Goal: Information Seeking & Learning: Learn about a topic

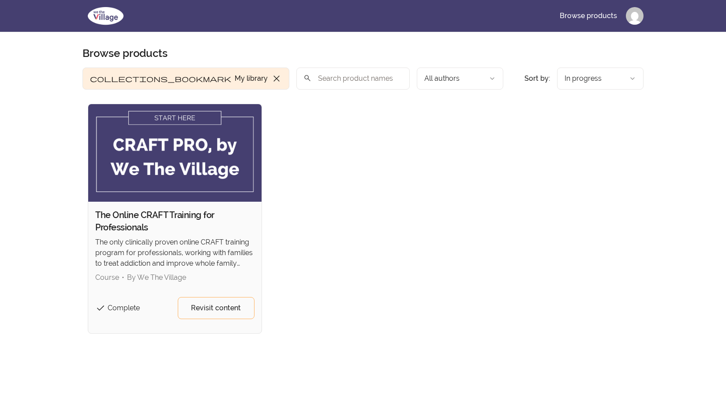
click at [187, 117] on img at bounding box center [174, 152] width 173 height 97
click at [232, 310] on span "Revisit content" at bounding box center [216, 307] width 50 height 11
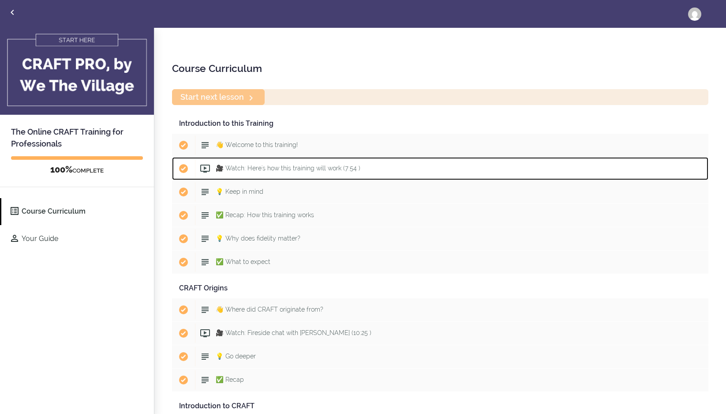
click at [267, 169] on span "🎥 Watch: Here's how this training will work (7:54 )" at bounding box center [288, 167] width 145 height 7
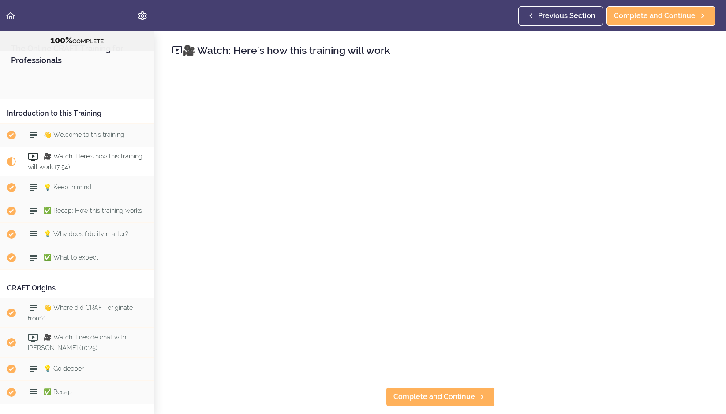
scroll to position [93, 0]
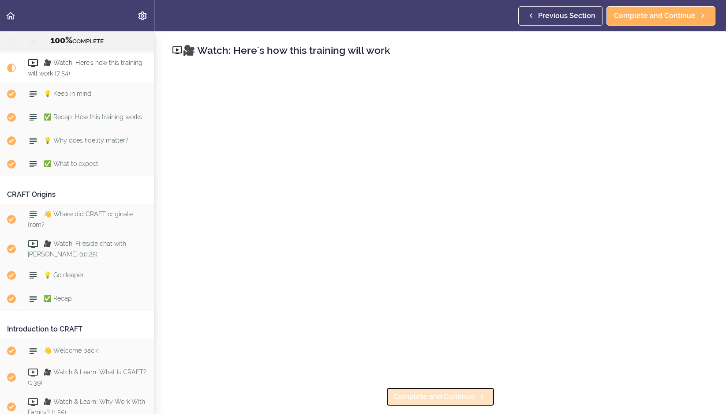
click at [432, 399] on span "Complete and Continue" at bounding box center [434, 396] width 82 height 11
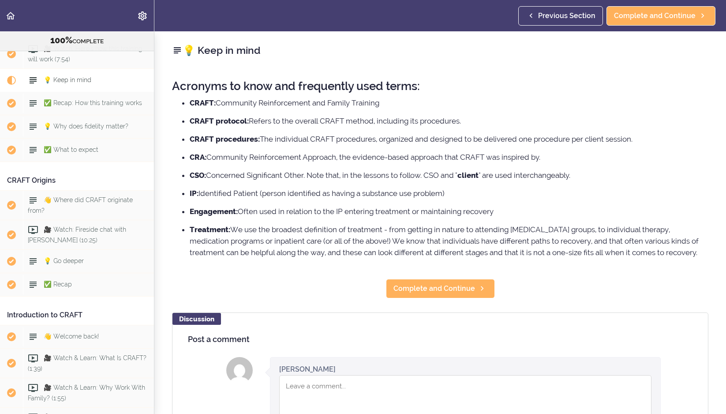
scroll to position [112, 0]
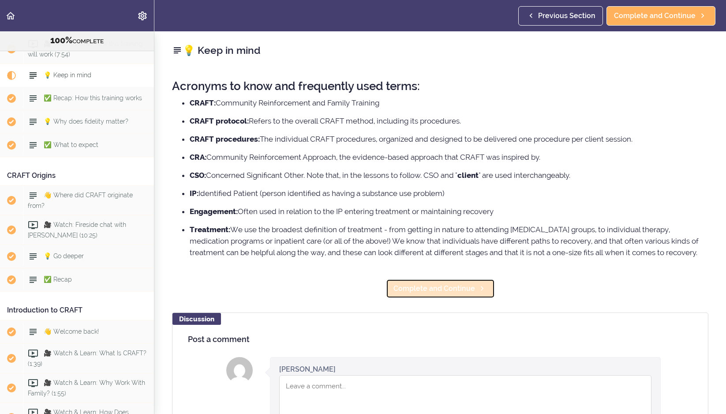
click at [463, 294] on span "Complete and Continue" at bounding box center [434, 288] width 82 height 11
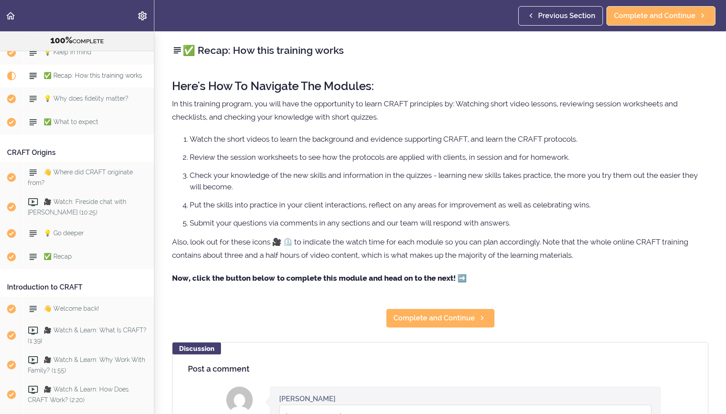
scroll to position [136, 0]
click at [450, 320] on span "Complete and Continue" at bounding box center [434, 318] width 82 height 11
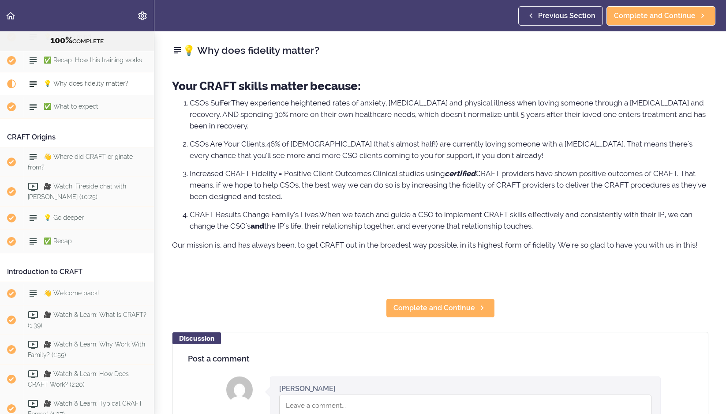
scroll to position [159, 0]
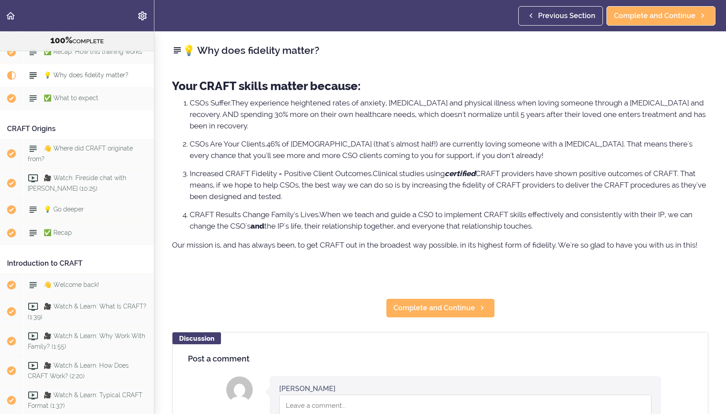
click at [450, 320] on div "💡 Why does fidelity matter? Your CRAFT skills matter because: CSOs Suffer. They…" at bounding box center [439, 222] width 571 height 382
click at [452, 312] on span "Complete and Continue" at bounding box center [434, 307] width 82 height 11
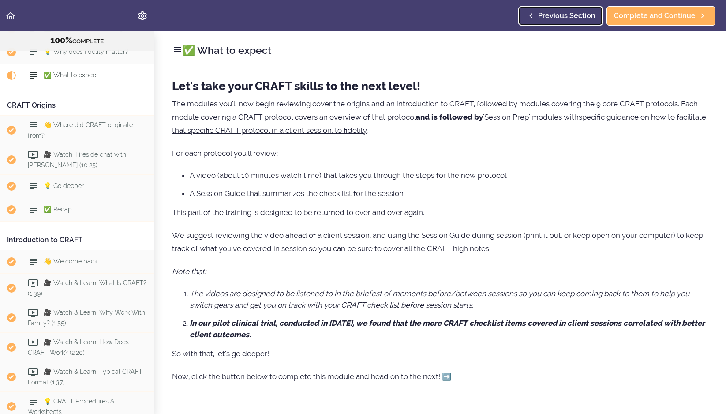
click at [561, 15] on span "Previous Section" at bounding box center [566, 16] width 57 height 11
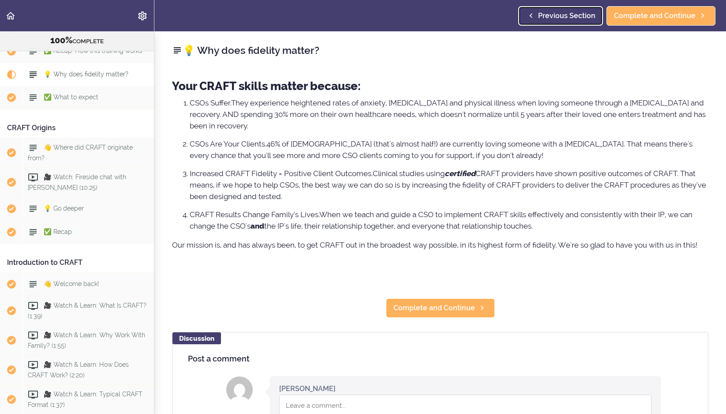
scroll to position [159, 0]
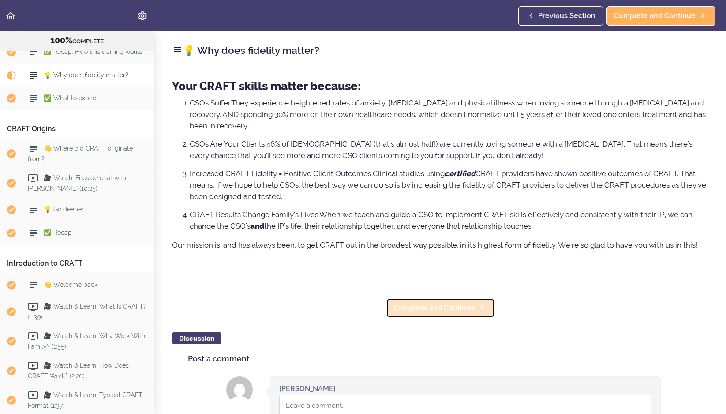
click at [422, 306] on span "Complete and Continue" at bounding box center [434, 307] width 82 height 11
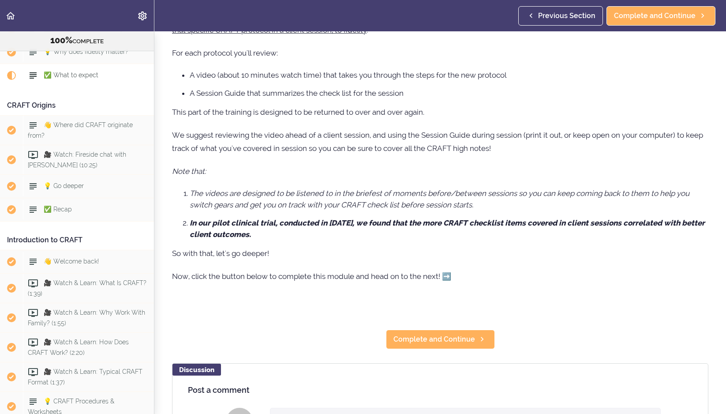
scroll to position [116, 0]
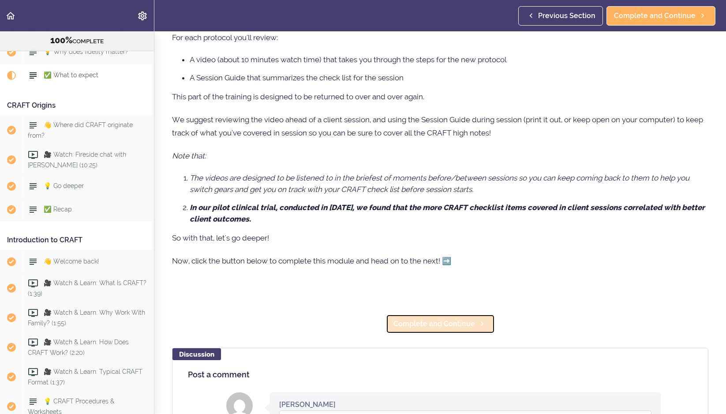
click at [428, 325] on span "Complete and Continue" at bounding box center [434, 323] width 82 height 11
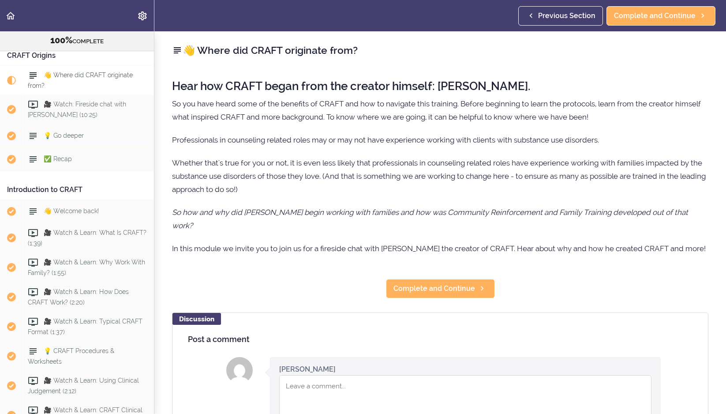
scroll to position [235, 0]
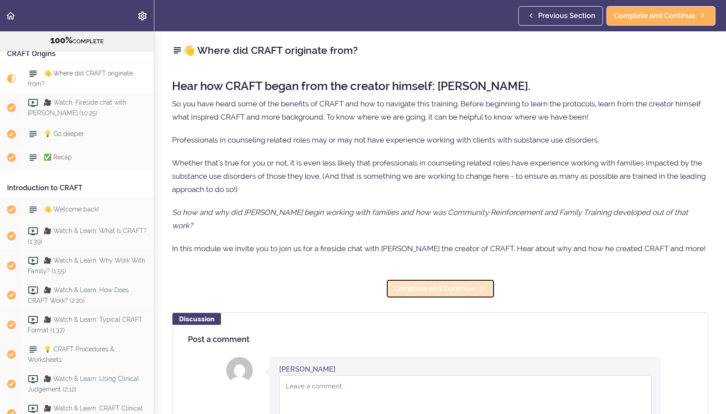
click at [446, 294] on span "Complete and Continue" at bounding box center [434, 288] width 82 height 11
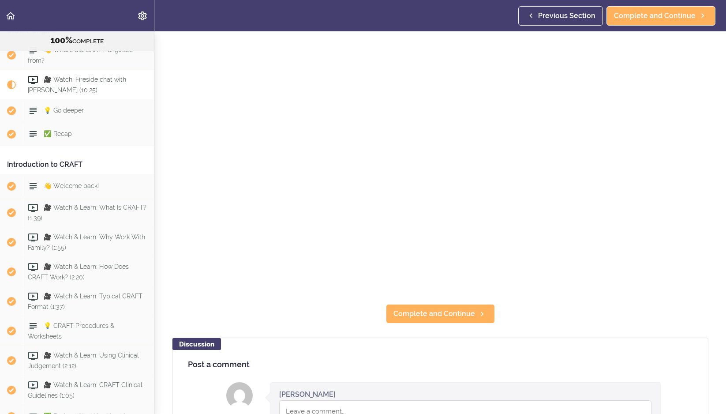
scroll to position [100, 0]
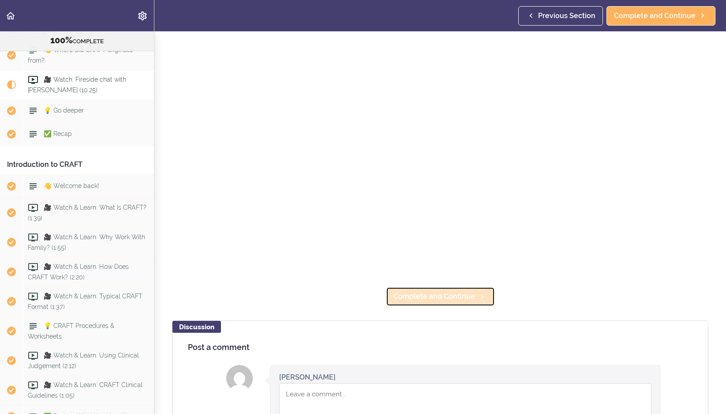
click at [447, 297] on span "Complete and Continue" at bounding box center [434, 296] width 82 height 11
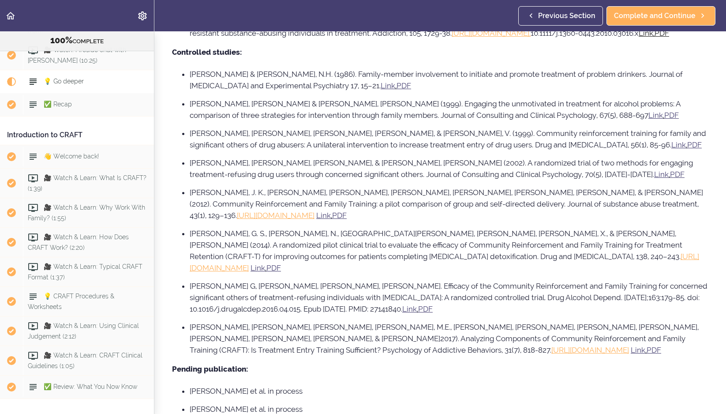
scroll to position [445, 0]
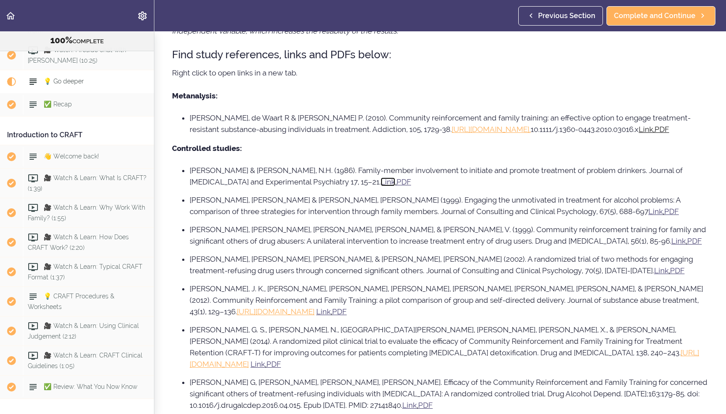
click at [380, 186] on u "Link" at bounding box center [387, 181] width 15 height 9
click at [396, 186] on u "PDF" at bounding box center [403, 181] width 15 height 9
click at [664, 216] on u "PDF" at bounding box center [671, 211] width 15 height 9
